Goal: Transaction & Acquisition: Purchase product/service

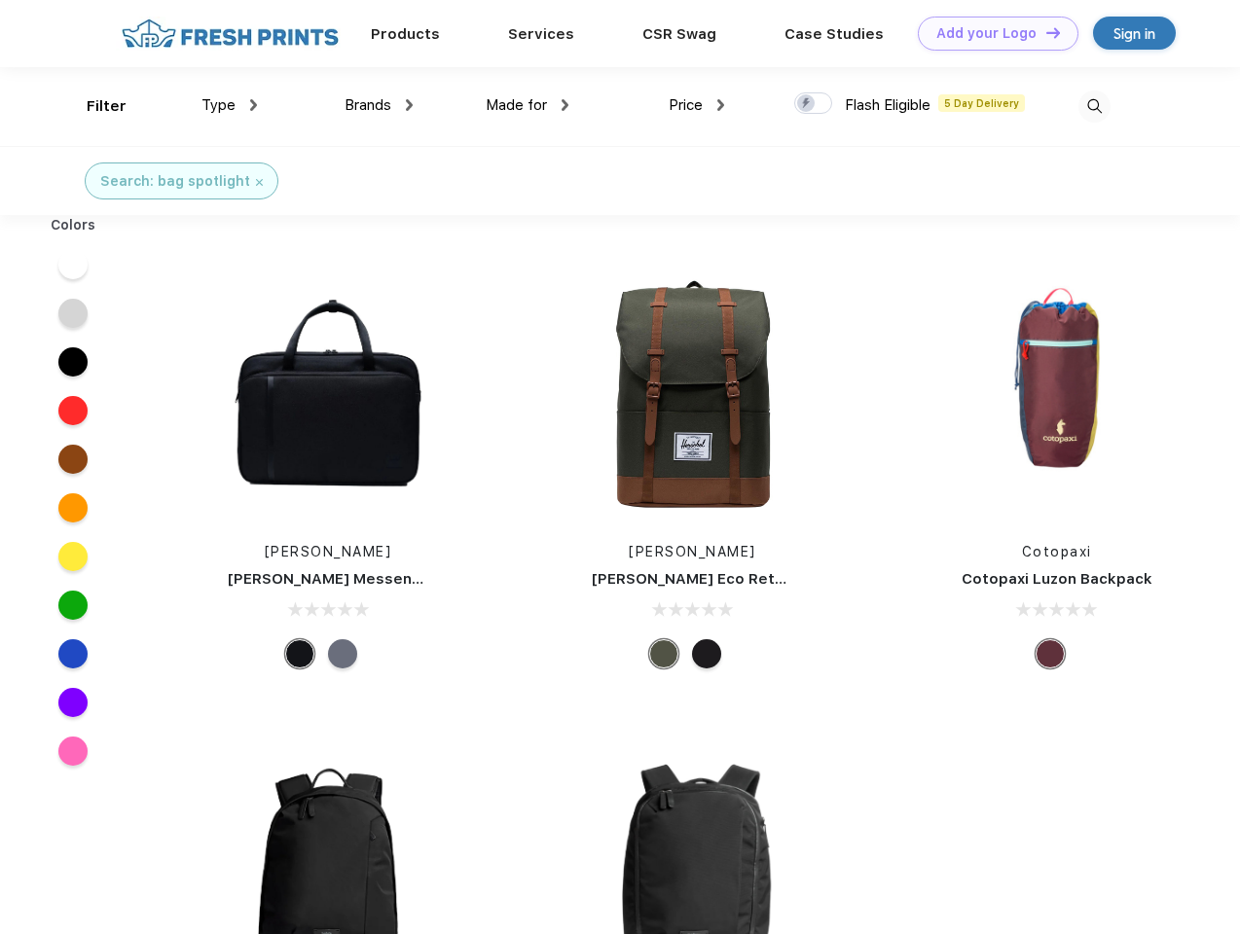
click at [991, 33] on link "Add your Logo Design Tool" at bounding box center [998, 34] width 161 height 34
click at [0, 0] on div "Design Tool" at bounding box center [0, 0] width 0 height 0
click at [1044, 32] on link "Add your Logo Design Tool" at bounding box center [998, 34] width 161 height 34
click at [93, 106] on div "Filter" at bounding box center [107, 106] width 40 height 22
click at [230, 105] on span "Type" at bounding box center [218, 105] width 34 height 18
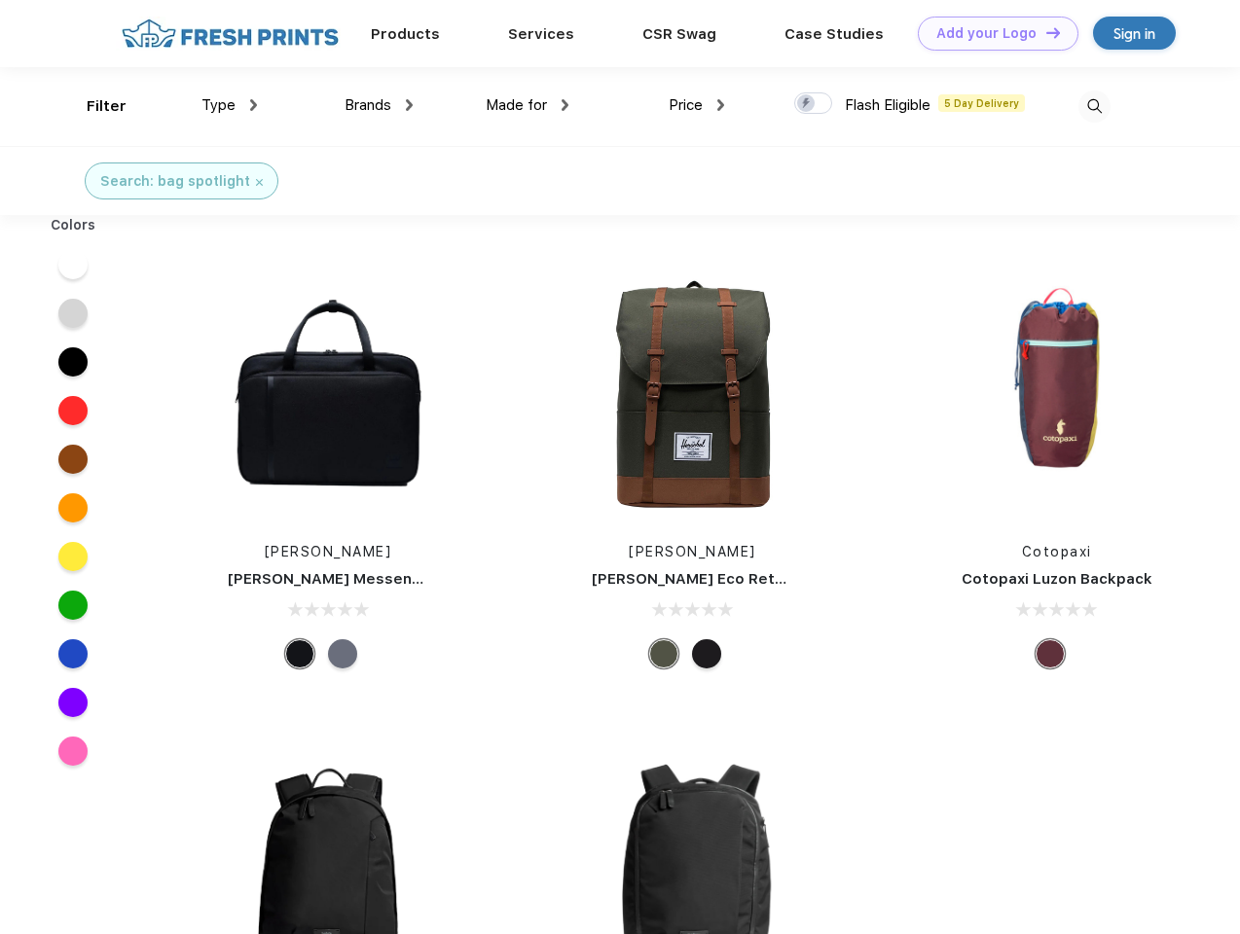
click at [379, 105] on span "Brands" at bounding box center [368, 105] width 47 height 18
click at [528, 105] on span "Made for" at bounding box center [516, 105] width 61 height 18
click at [697, 105] on span "Price" at bounding box center [686, 105] width 34 height 18
click at [814, 104] on div at bounding box center [813, 102] width 38 height 21
click at [807, 104] on input "checkbox" at bounding box center [800, 98] width 13 height 13
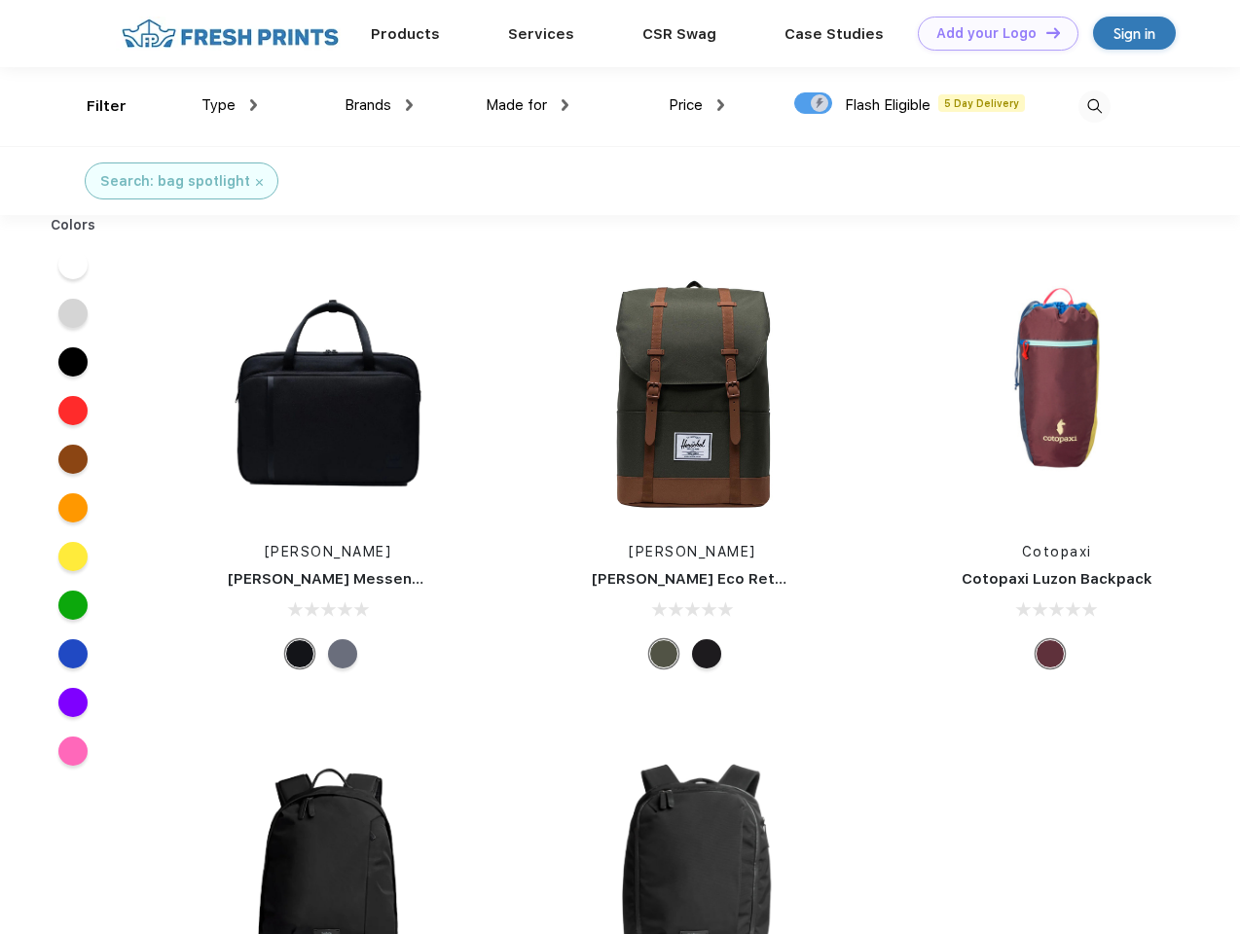
click at [1094, 106] on img at bounding box center [1095, 107] width 32 height 32
